Goal: Task Accomplishment & Management: Complete application form

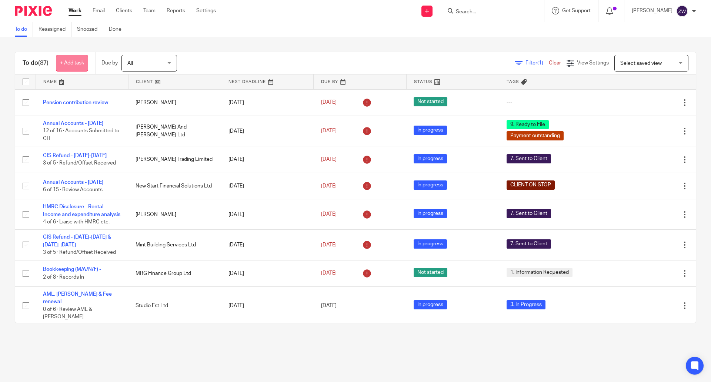
click at [80, 64] on link "+ Add task" at bounding box center [72, 63] width 32 height 17
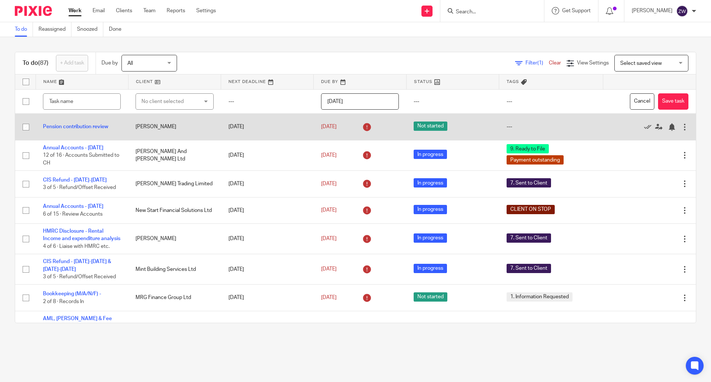
click at [630, 99] on button "Cancel" at bounding box center [642, 101] width 24 height 17
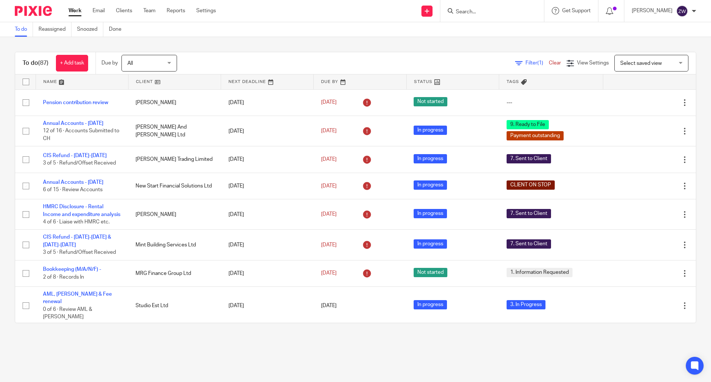
click at [500, 11] on input "Search" at bounding box center [488, 12] width 67 height 7
type input "a"
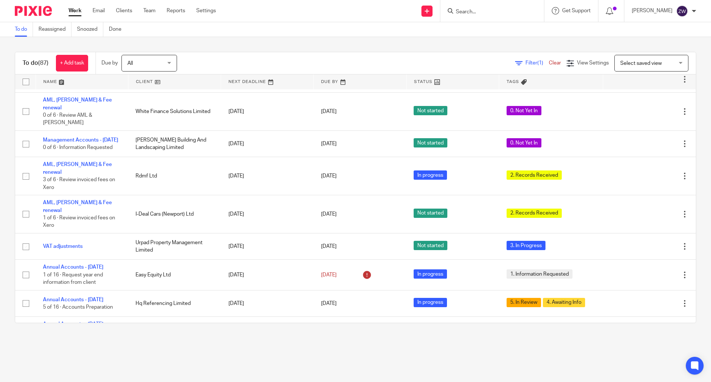
scroll to position [1526, 0]
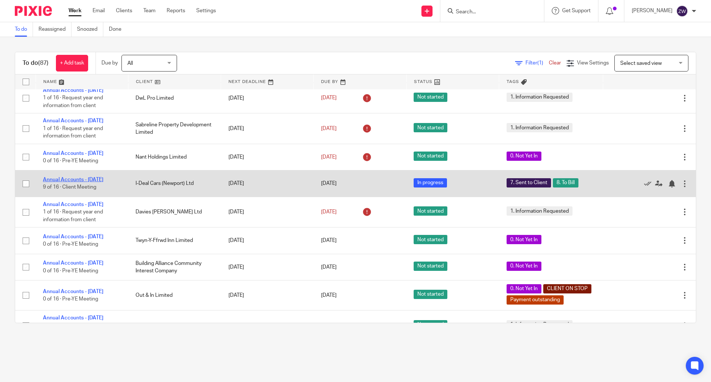
click at [100, 182] on link "Annual Accounts - May 2025" at bounding box center [73, 179] width 60 height 5
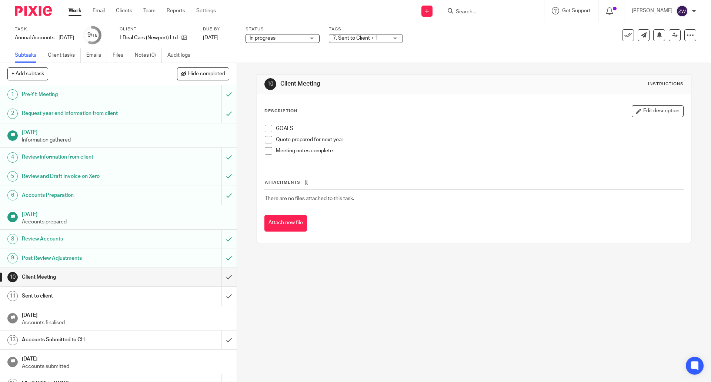
click at [374, 35] on span "7. Sent to Client + 1" at bounding box center [361, 38] width 56 height 8
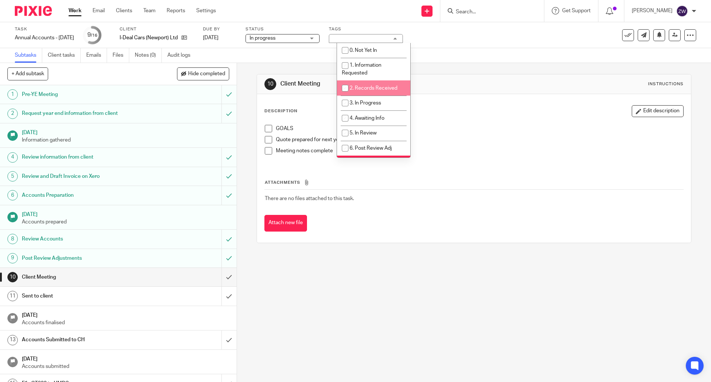
scroll to position [37, 0]
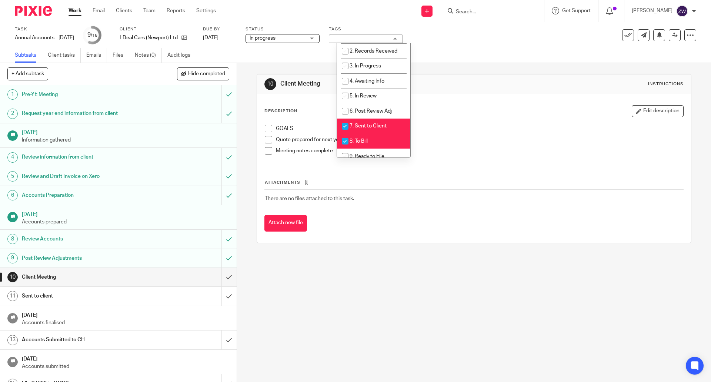
click at [358, 143] on span "8. To Bill" at bounding box center [359, 141] width 18 height 5
checkbox input "false"
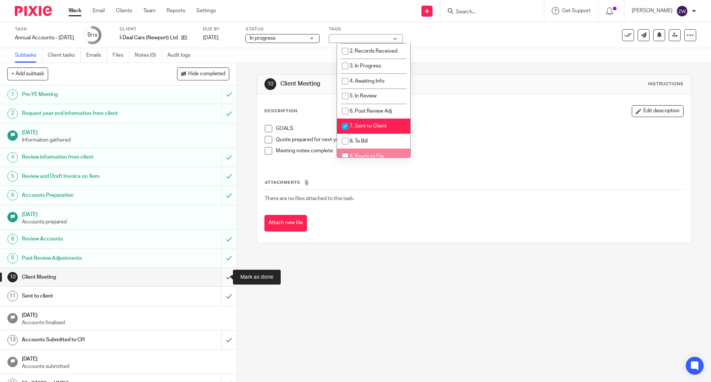
click at [221, 279] on input "submit" at bounding box center [118, 277] width 237 height 19
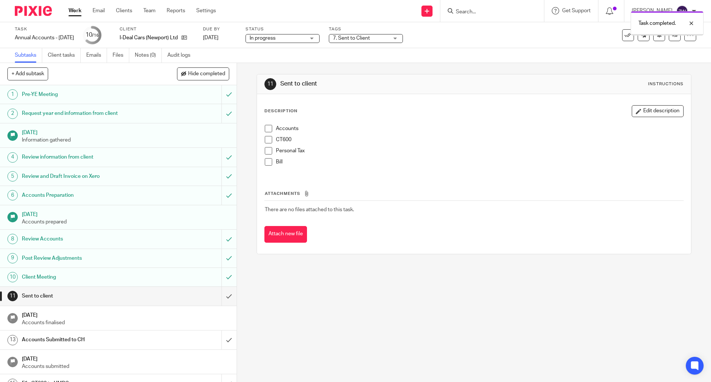
click at [224, 293] on input "submit" at bounding box center [118, 296] width 237 height 19
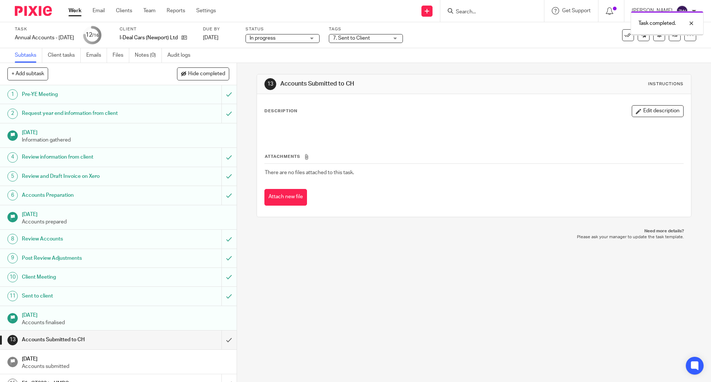
scroll to position [30, 0]
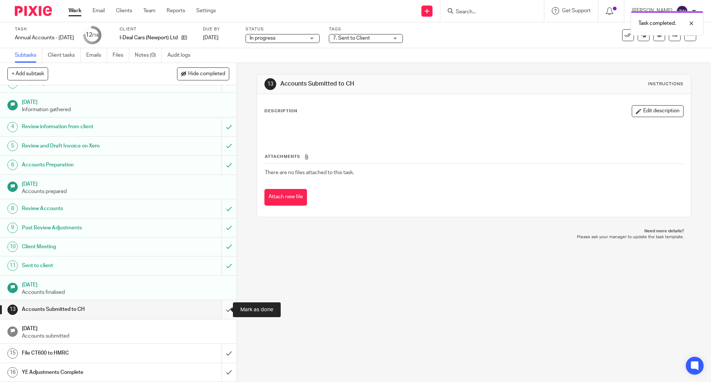
click at [223, 307] on input "submit" at bounding box center [118, 309] width 237 height 19
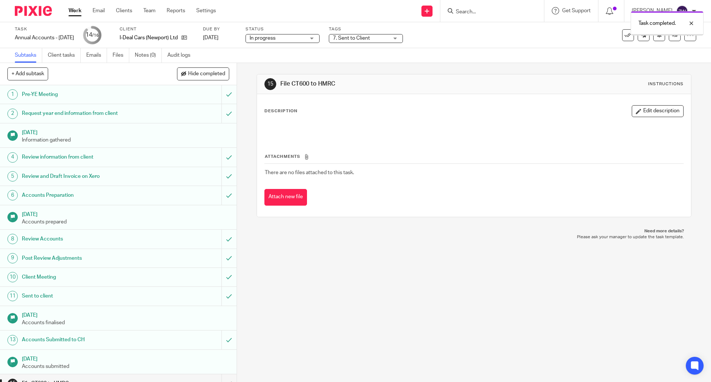
scroll to position [30, 0]
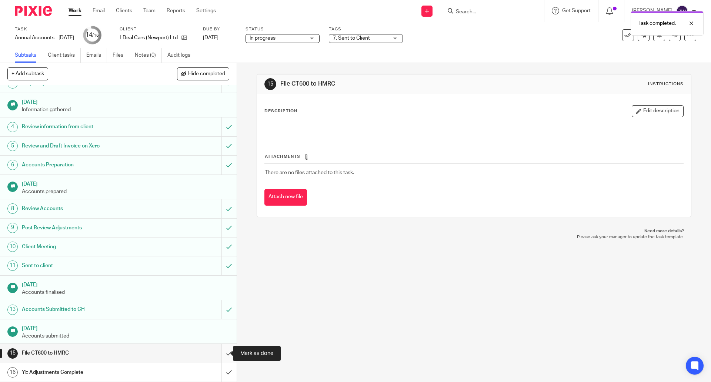
click at [224, 351] on input "submit" at bounding box center [118, 353] width 237 height 19
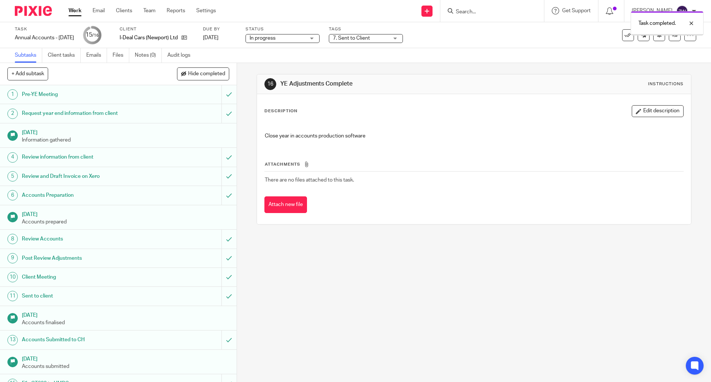
scroll to position [30, 0]
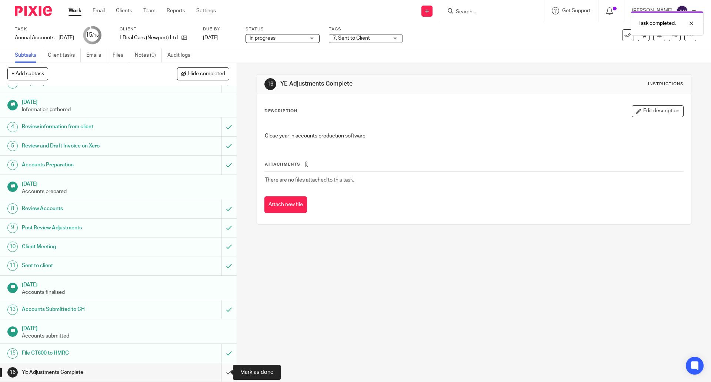
click at [221, 371] on input "submit" at bounding box center [118, 372] width 237 height 19
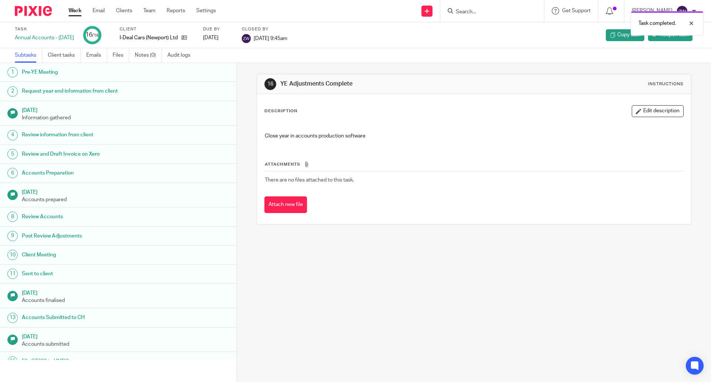
click at [36, 15] on img at bounding box center [33, 11] width 37 height 10
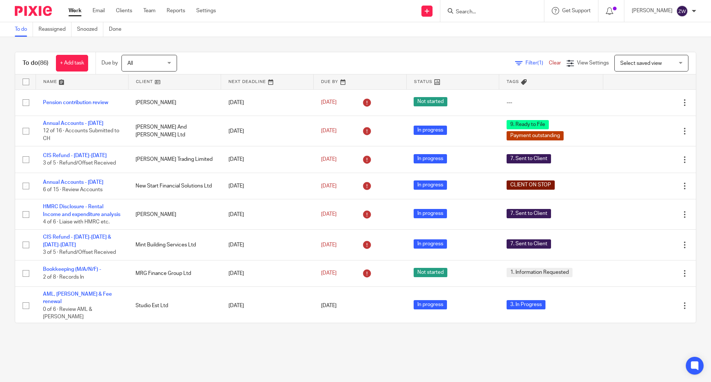
click at [496, 15] on input "Search" at bounding box center [488, 12] width 67 height 7
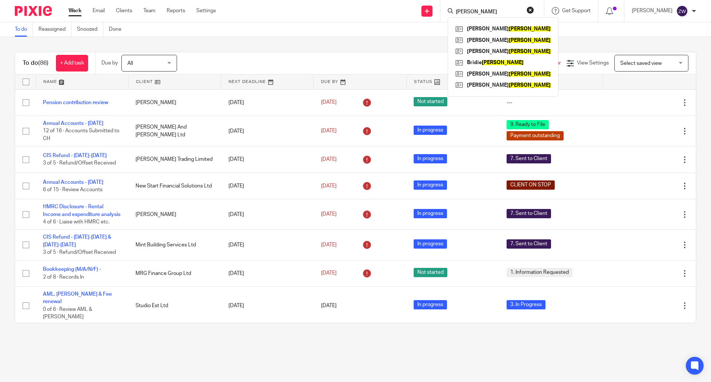
click at [496, 12] on input "smith" at bounding box center [488, 12] width 67 height 7
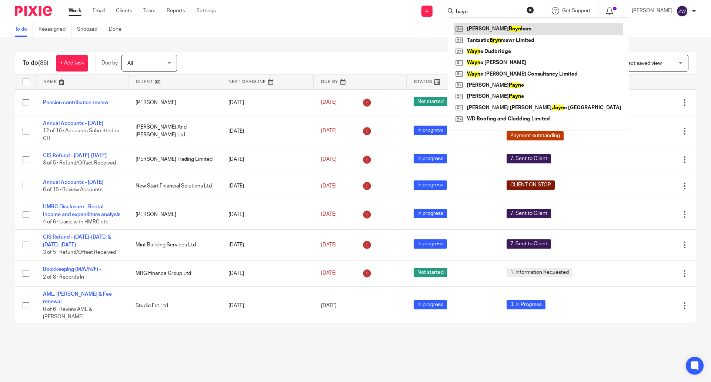
type input "bayn"
click at [30, 8] on img at bounding box center [33, 11] width 37 height 10
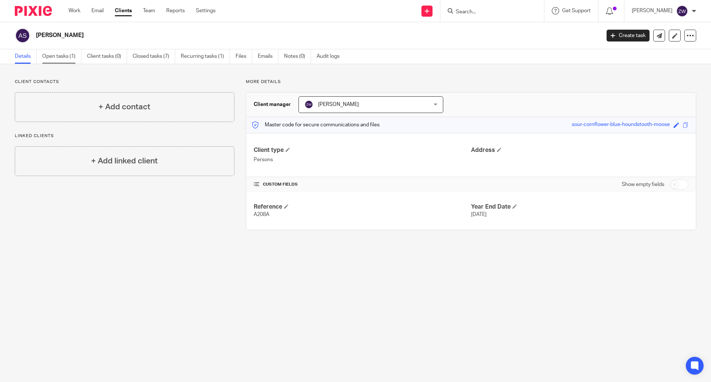
click at [59, 57] on link "Open tasks (1)" at bounding box center [61, 56] width 39 height 14
click at [73, 60] on link "Open tasks (1)" at bounding box center [61, 56] width 39 height 14
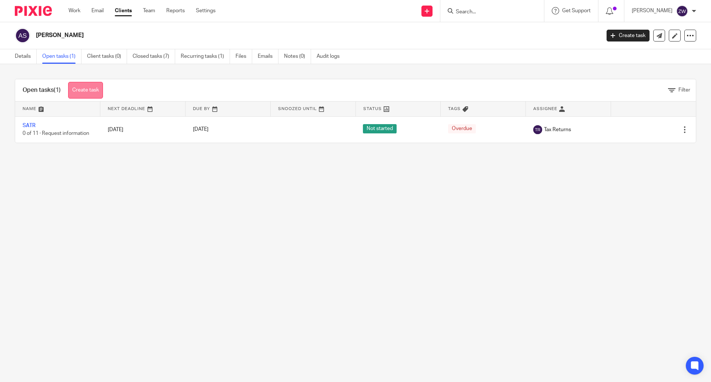
click at [93, 87] on link "Create task" at bounding box center [85, 90] width 35 height 17
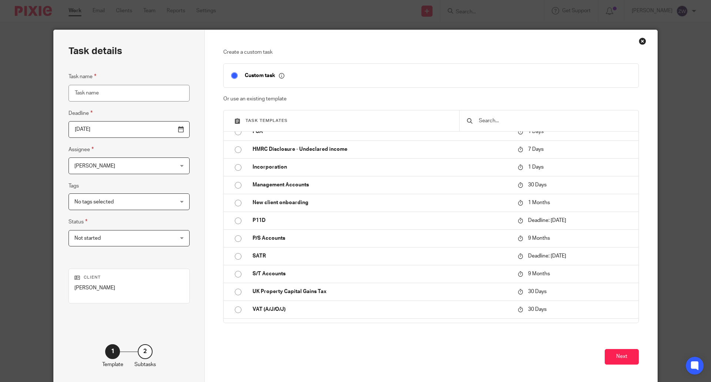
scroll to position [259, 0]
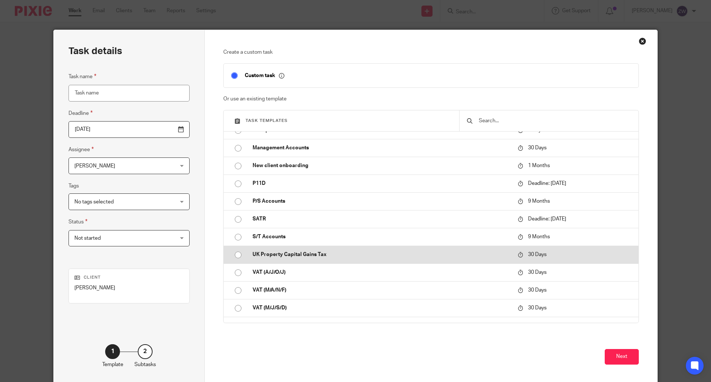
click at [279, 253] on p "UK Property Capital Gains Tax" at bounding box center [382, 254] width 258 height 7
type input "2025-09-19"
type input "UK Property Capital Gains Tax"
checkbox input "false"
radio input "true"
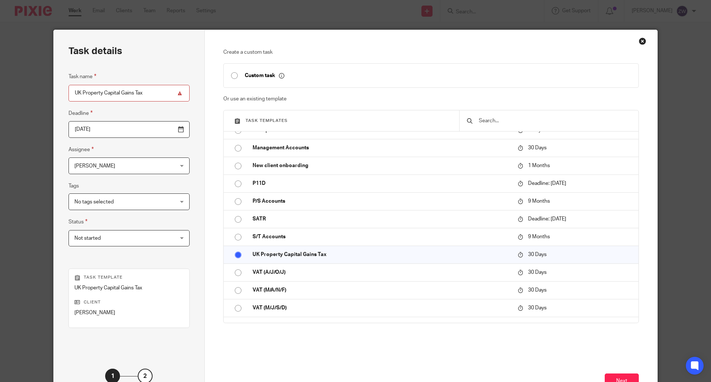
click at [163, 131] on input "2025-09-19" at bounding box center [129, 129] width 121 height 17
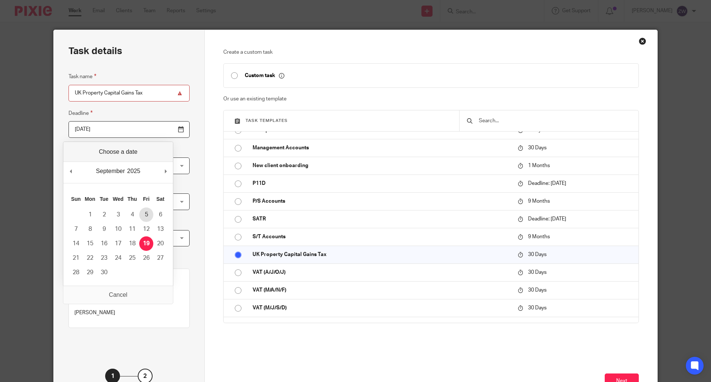
type input "[DATE]"
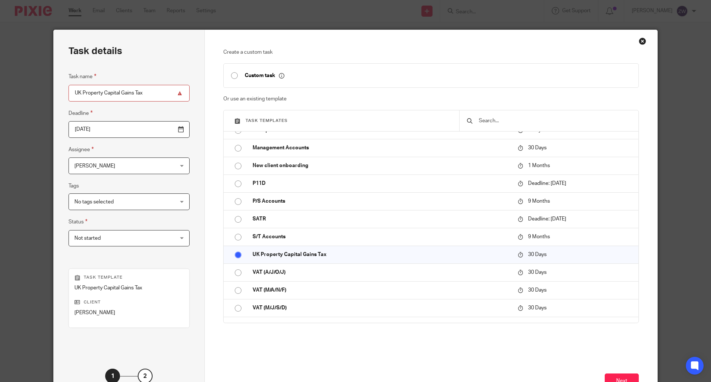
click at [111, 199] on span "No tags selected" at bounding box center [120, 202] width 92 height 16
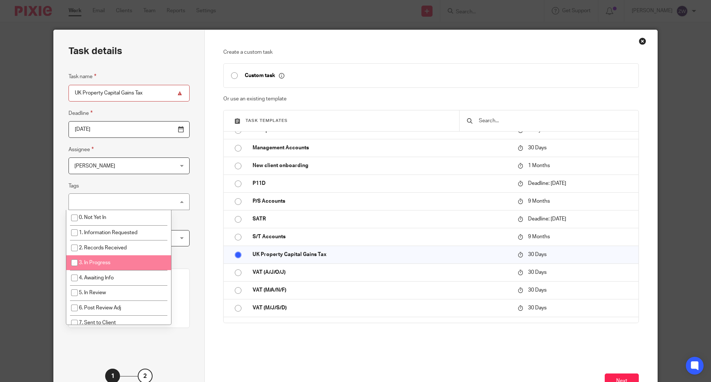
click at [105, 263] on span "3. In Progress" at bounding box center [94, 262] width 31 height 5
checkbox input "true"
click at [187, 273] on div "Task details Task name UK Property Capital Gains Tax Deadline 2025-09-05 Assign…" at bounding box center [129, 219] width 151 height 378
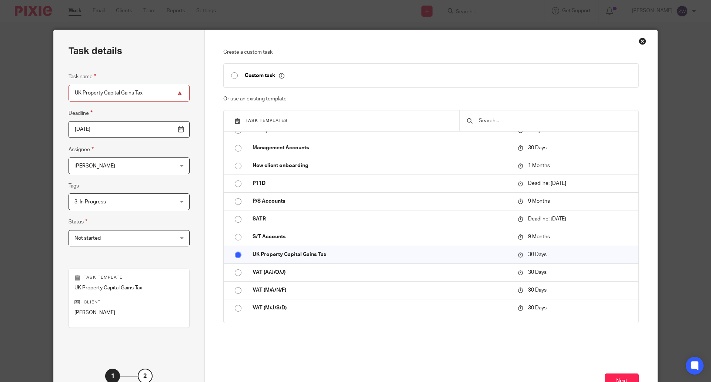
click at [120, 241] on span "Not started" at bounding box center [120, 238] width 92 height 16
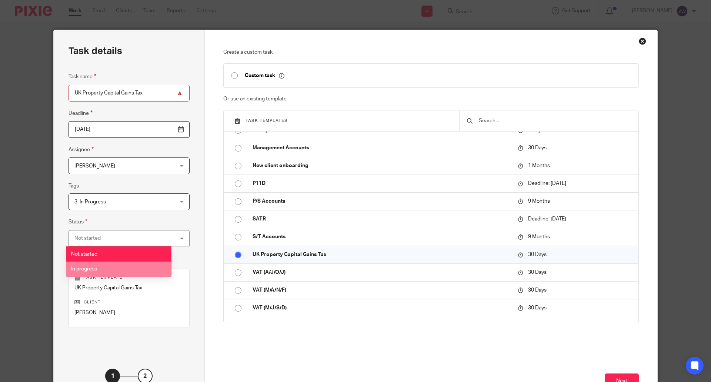
click at [117, 268] on li "In progress" at bounding box center [118, 268] width 105 height 15
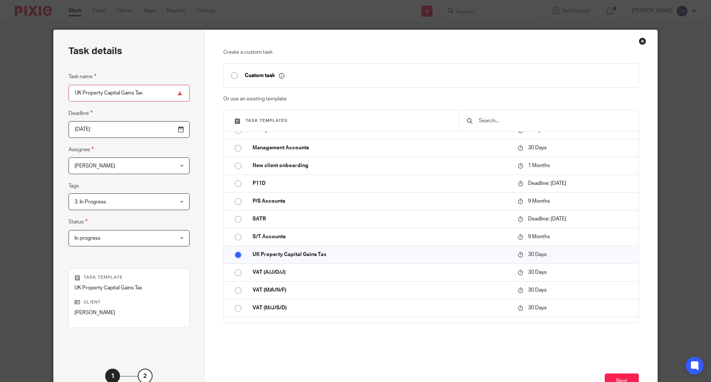
click at [183, 238] on div "Task details Task name UK Property Capital Gains Tax Deadline 2025-09-05 Assign…" at bounding box center [129, 219] width 151 height 378
click at [614, 376] on button "Next" at bounding box center [622, 381] width 34 height 16
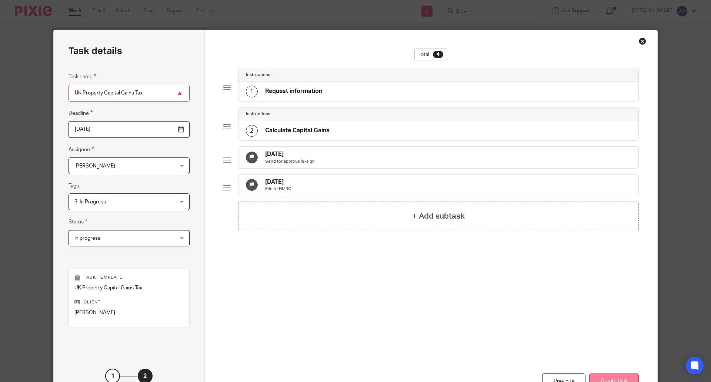
click at [611, 377] on button "Create task" at bounding box center [614, 381] width 50 height 16
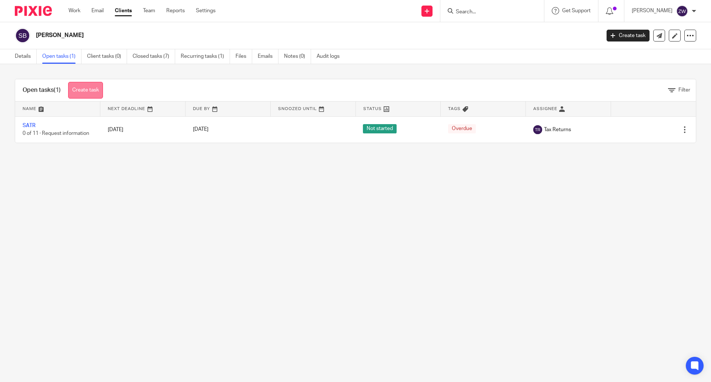
click at [90, 95] on link "Create task" at bounding box center [85, 90] width 35 height 17
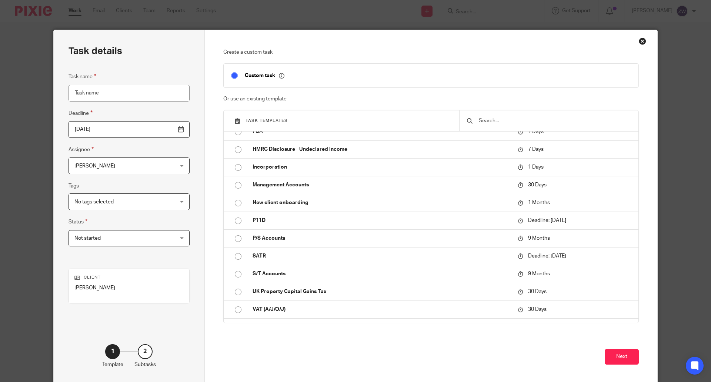
scroll to position [289, 0]
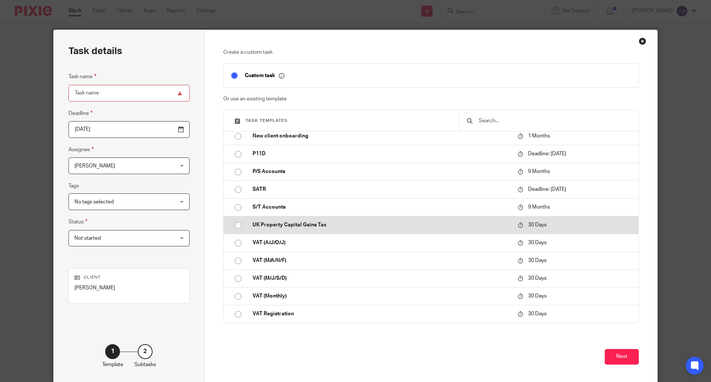
click at [303, 221] on p "UK Property Capital Gains Tax" at bounding box center [382, 224] width 258 height 7
type input "[DATE]"
type input "UK Property Capital Gains Tax"
checkbox input "false"
radio input "true"
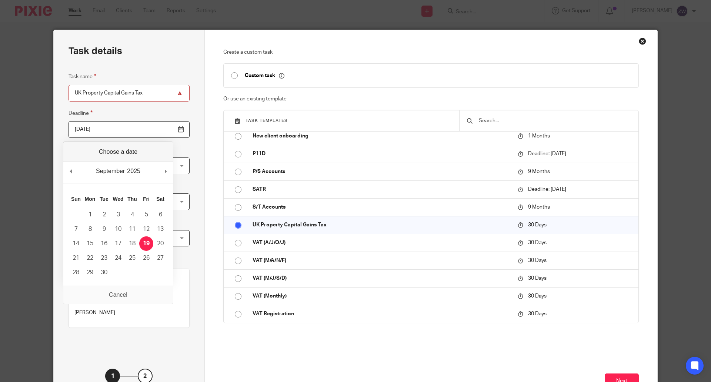
click at [151, 130] on input "[DATE]" at bounding box center [129, 129] width 121 height 17
type input "[DATE]"
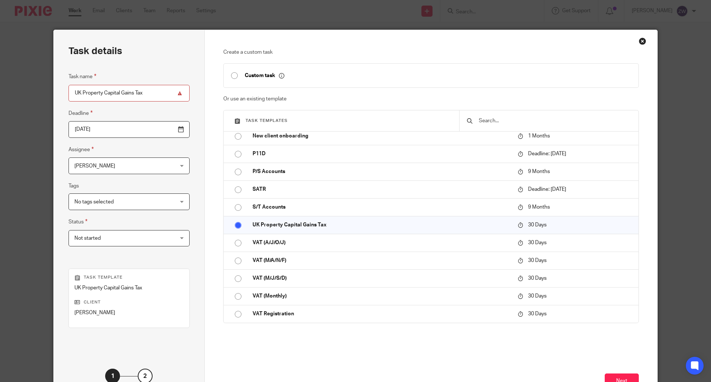
click at [131, 203] on span "No tags selected" at bounding box center [120, 202] width 92 height 16
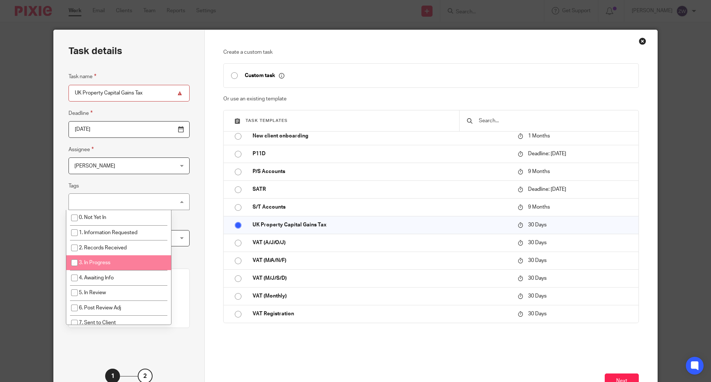
click at [126, 263] on li "3. In Progress" at bounding box center [118, 262] width 105 height 15
checkbox input "true"
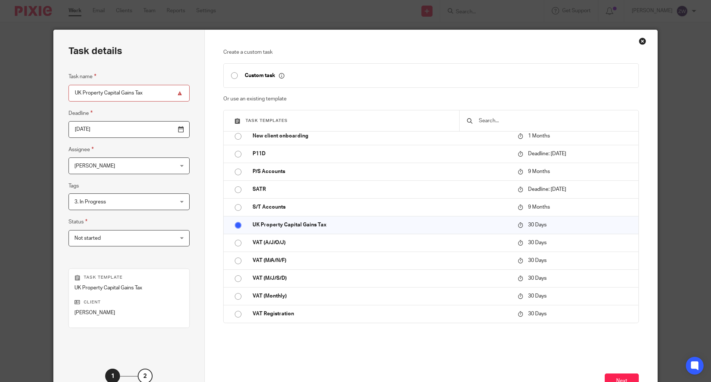
click at [187, 258] on div "Task details Task name UK Property Capital Gains Tax Deadline 2025-09-05 Assign…" at bounding box center [129, 219] width 151 height 378
click at [146, 240] on span "Not started" at bounding box center [120, 238] width 92 height 16
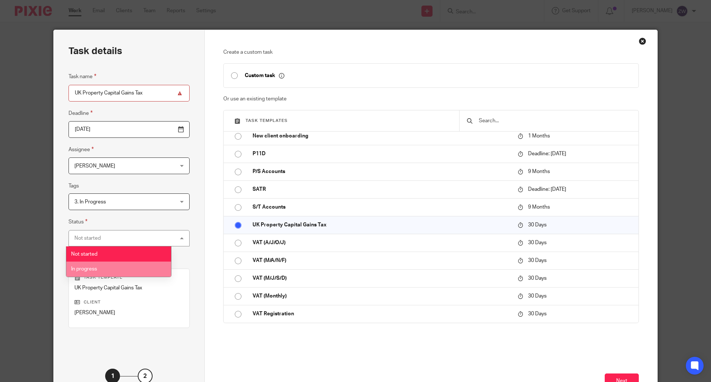
click at [156, 269] on li "In progress" at bounding box center [118, 268] width 105 height 15
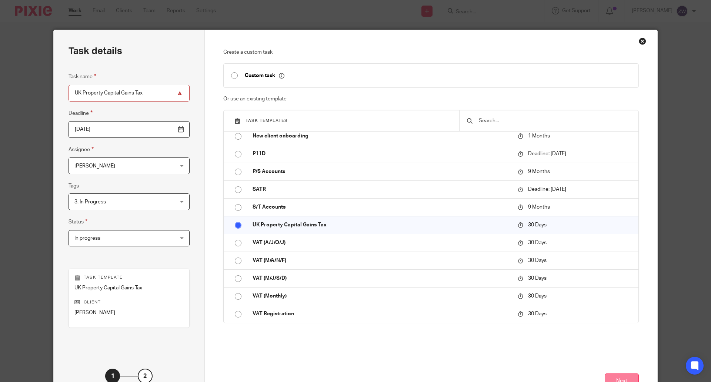
click at [618, 377] on button "Next" at bounding box center [622, 381] width 34 height 16
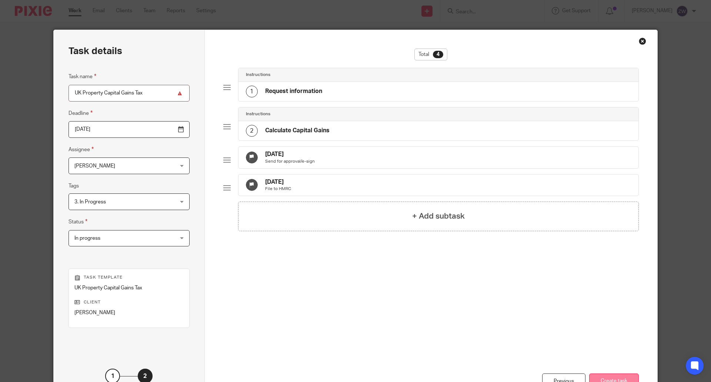
click at [614, 377] on button "Create task" at bounding box center [614, 381] width 50 height 16
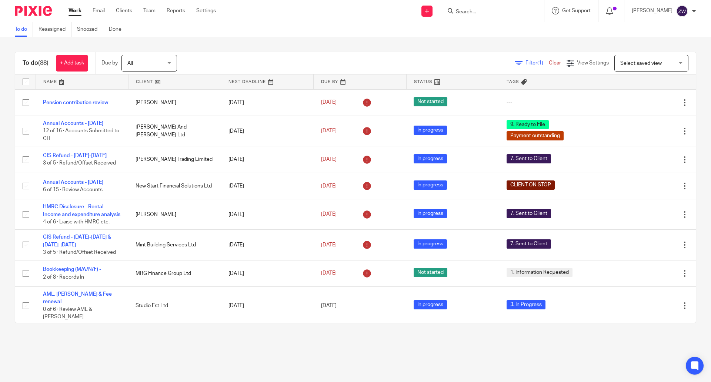
click at [241, 44] on div "To do (88) + Add task Due by All All [DATE] [DATE] This week Next week This mon…" at bounding box center [355, 187] width 711 height 301
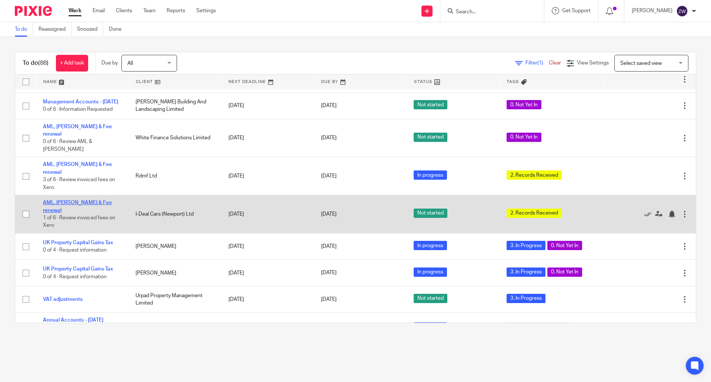
click at [74, 200] on link "AML, [PERSON_NAME] & Fee renewal" at bounding box center [77, 206] width 69 height 13
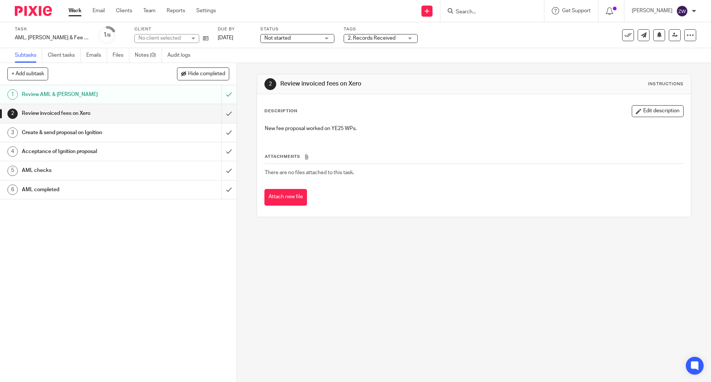
click at [348, 36] on span "2. Records Received" at bounding box center [372, 38] width 48 height 5
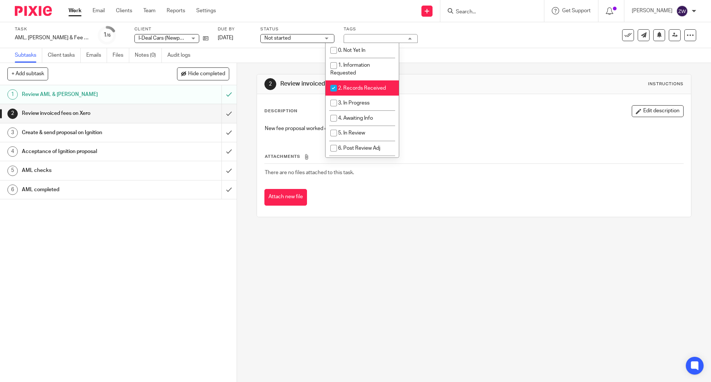
click at [356, 90] on span "2. Records Received" at bounding box center [362, 88] width 48 height 5
checkbox input "false"
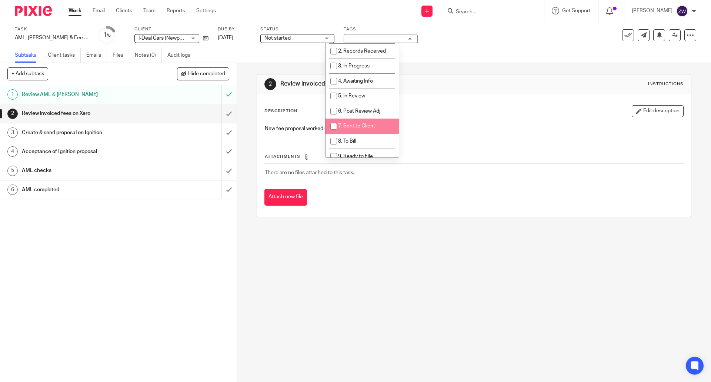
click at [367, 124] on span "7. Sent to Client" at bounding box center [356, 125] width 37 height 5
checkbox input "true"
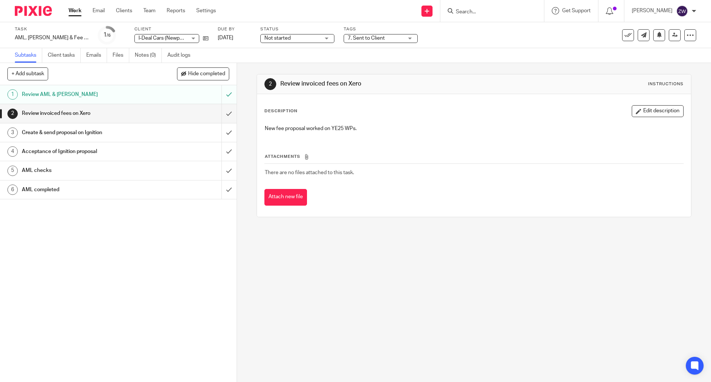
click at [397, 276] on div "2 Review invoiced fees on Xero Instructions Description Edit description New fe…" at bounding box center [474, 222] width 474 height 319
click at [224, 113] on input "submit" at bounding box center [118, 113] width 237 height 19
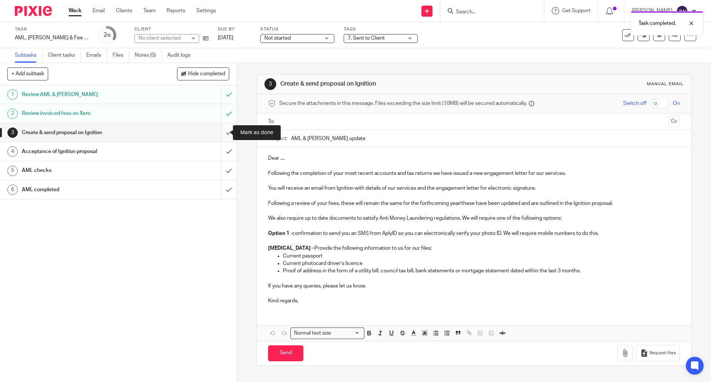
click at [226, 131] on input "submit" at bounding box center [118, 132] width 237 height 19
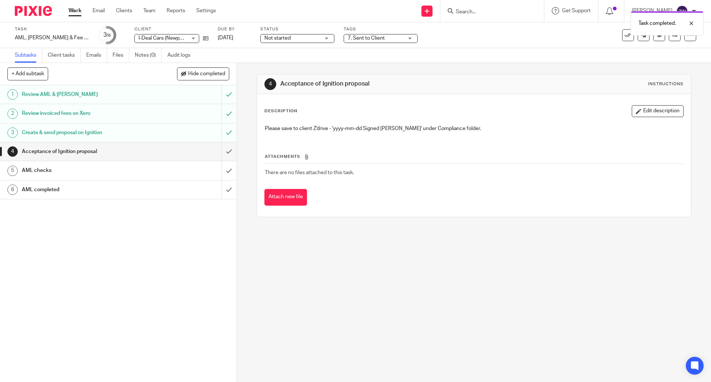
click at [282, 42] on div "Not started Not started" at bounding box center [297, 38] width 74 height 9
click at [279, 64] on li "In progress" at bounding box center [278, 65] width 73 height 15
click at [395, 293] on div "4 Acceptance of Ignition proposal Instructions Description Edit description Ple…" at bounding box center [474, 222] width 474 height 319
click at [31, 8] on img at bounding box center [33, 11] width 37 height 10
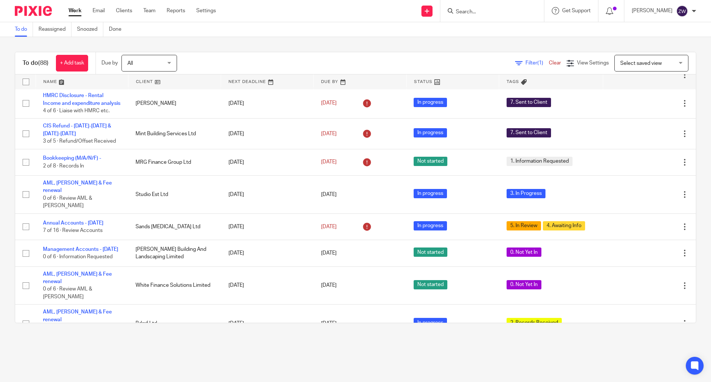
scroll to position [74, 0]
